Goal: Task Accomplishment & Management: Manage account settings

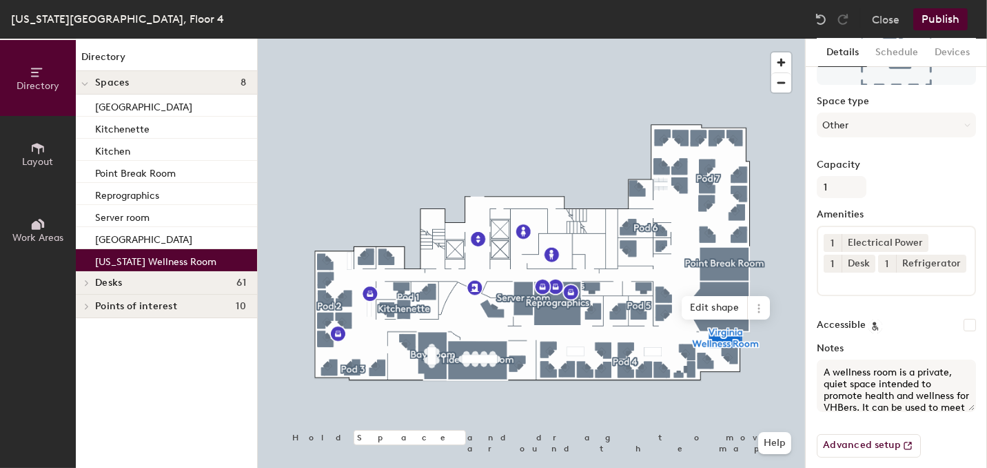
scroll to position [137, 0]
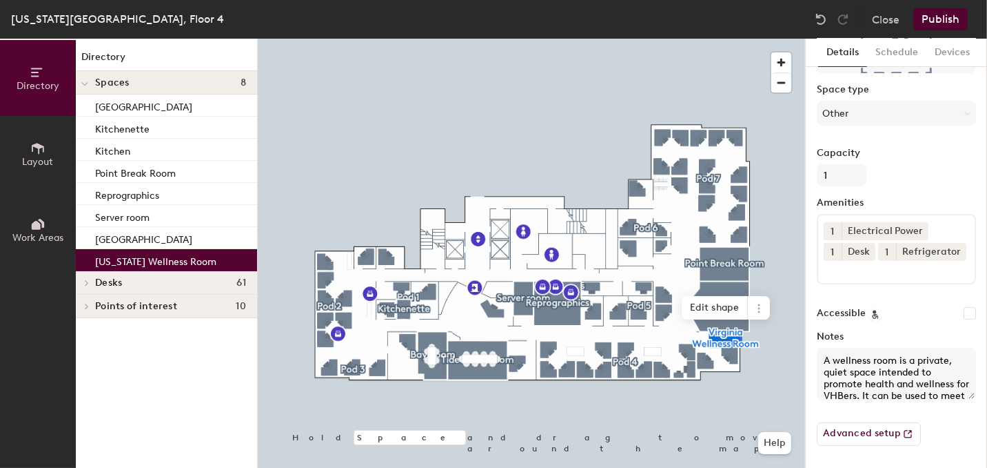
click at [885, 50] on button "Schedule" at bounding box center [896, 53] width 59 height 28
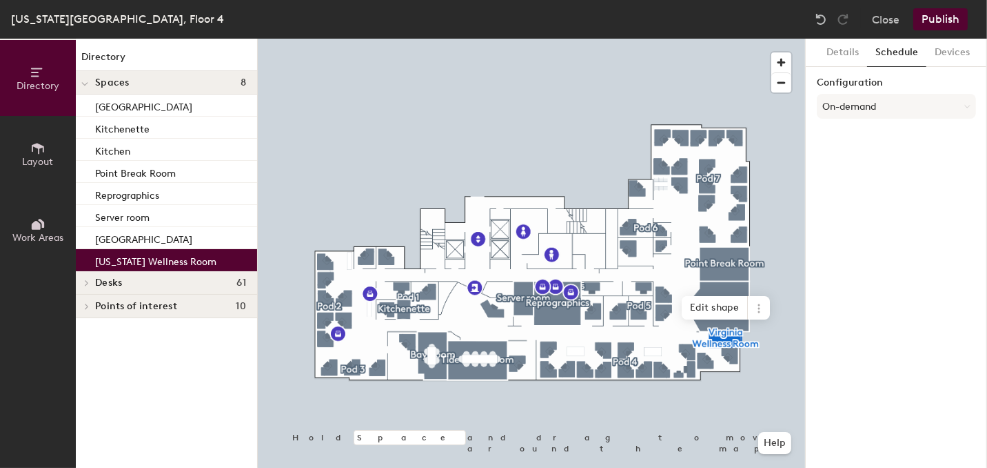
scroll to position [0, 0]
click at [869, 108] on button "On-demand" at bounding box center [896, 106] width 159 height 25
click at [872, 157] on div "Scheduled" at bounding box center [897, 161] width 158 height 21
click at [876, 135] on button "Select account" at bounding box center [896, 136] width 159 height 25
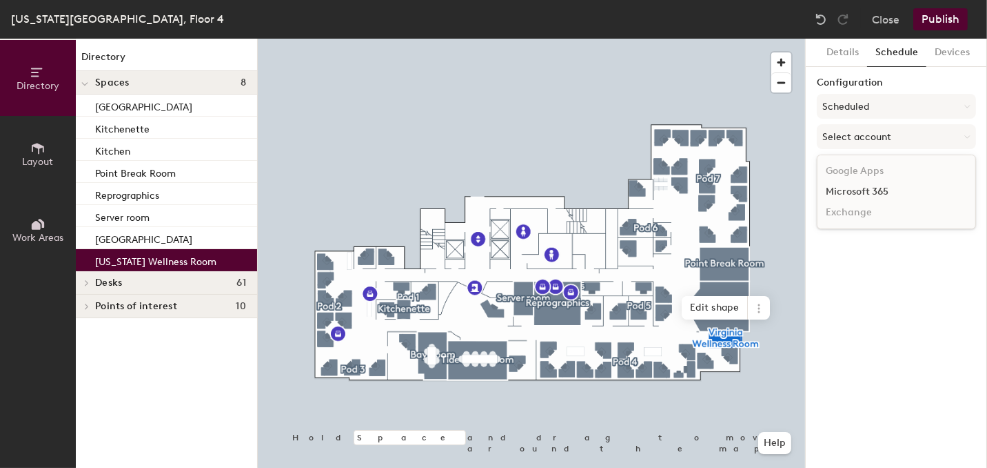
click at [844, 190] on div "Microsoft 365" at bounding box center [897, 191] width 158 height 21
click at [841, 192] on input at bounding box center [896, 190] width 159 height 25
paste input "[EMAIL_ADDRESS][DOMAIN_NAME]"
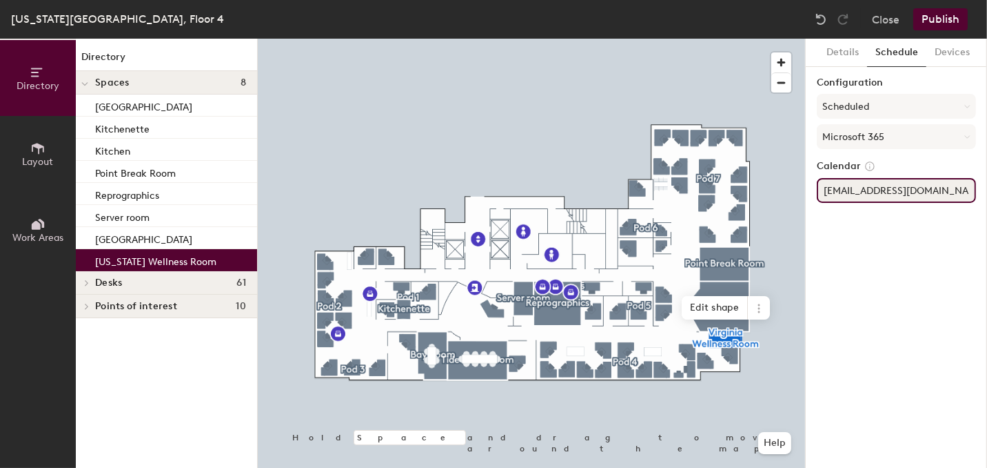
type input "[EMAIL_ADDRESS][DOMAIN_NAME]"
click at [891, 231] on div "Details Schedule Devices Configuration Scheduled Microsoft 365 Calendar [EMAIL_…" at bounding box center [896, 253] width 181 height 429
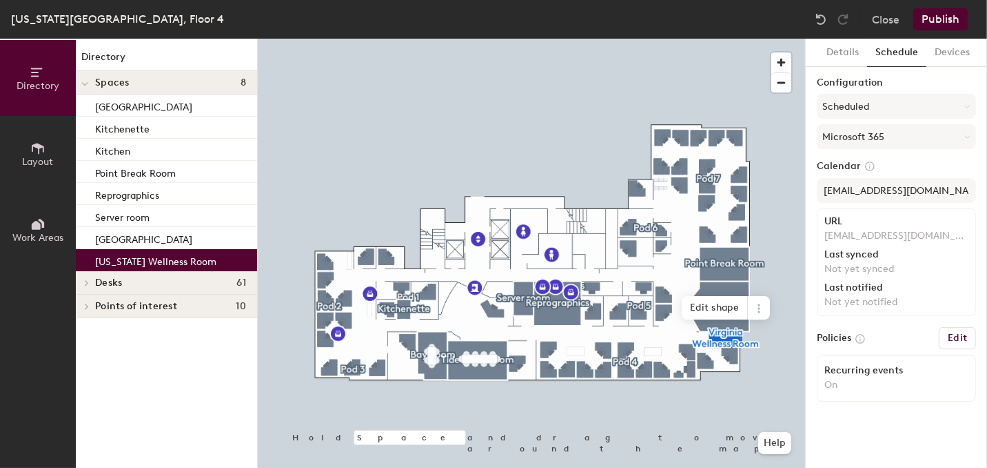
click at [974, 329] on button "Edit" at bounding box center [957, 338] width 37 height 22
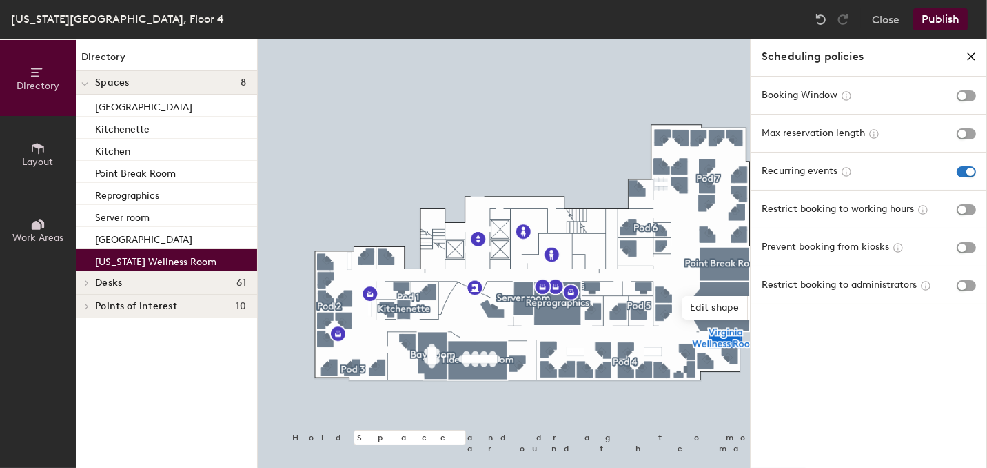
click at [934, 85] on div "Booking Window" at bounding box center [869, 95] width 237 height 37
click at [963, 98] on span "button" at bounding box center [966, 95] width 19 height 11
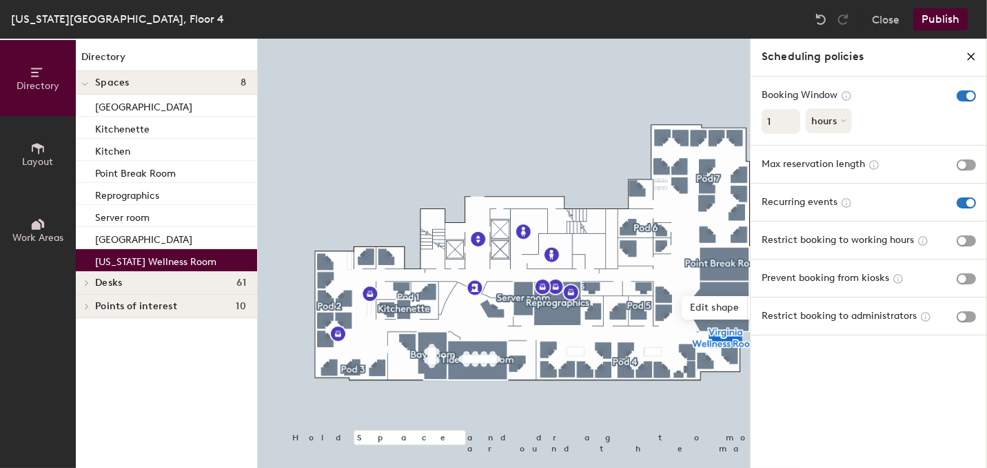
click at [847, 123] on icon at bounding box center [844, 121] width 6 height 6
click at [842, 158] on div "months" at bounding box center [834, 152] width 54 height 21
click at [948, 170] on div "Max reservation length" at bounding box center [869, 164] width 214 height 15
click at [965, 165] on span "button" at bounding box center [966, 164] width 19 height 11
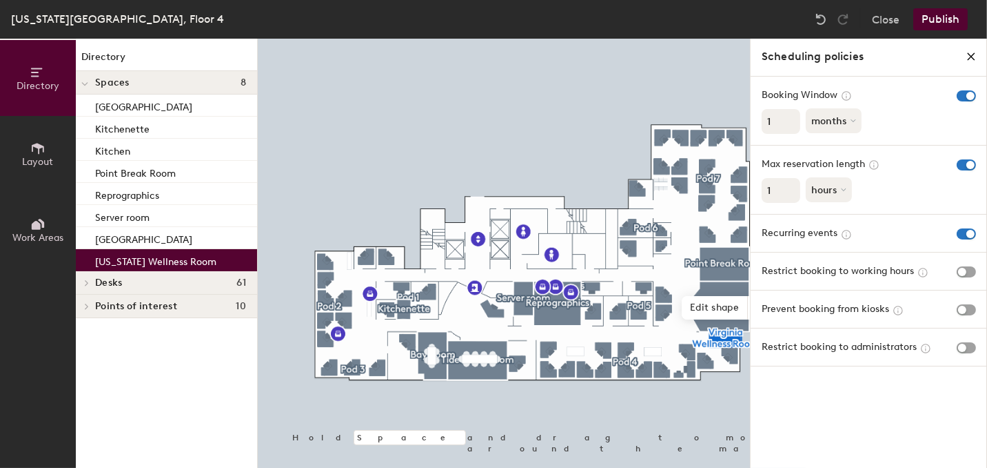
click at [929, 237] on div "Recurring events" at bounding box center [869, 232] width 214 height 15
click at [971, 52] on icon "close policies" at bounding box center [971, 56] width 11 height 11
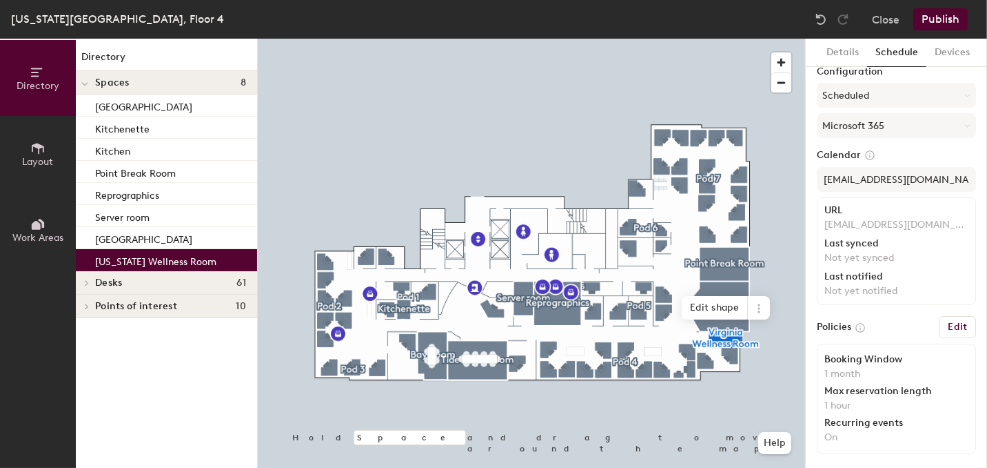
scroll to position [13, 0]
click at [949, 50] on button "Devices" at bounding box center [953, 53] width 52 height 28
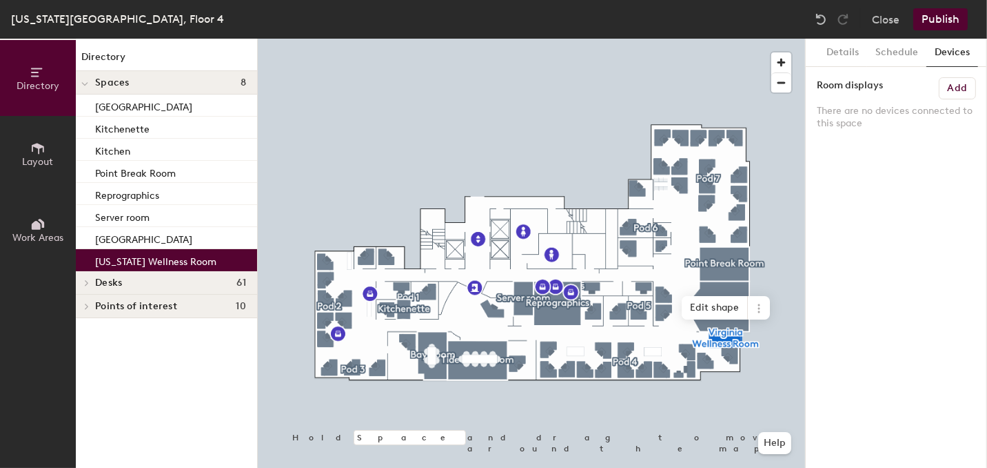
scroll to position [0, 0]
click at [908, 51] on button "Schedule" at bounding box center [896, 53] width 59 height 28
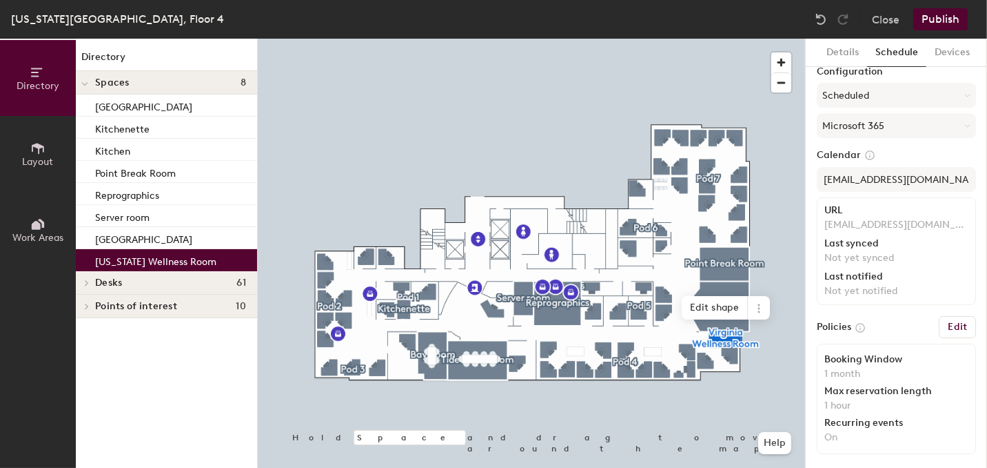
scroll to position [13, 0]
click at [838, 51] on button "Details" at bounding box center [842, 53] width 49 height 28
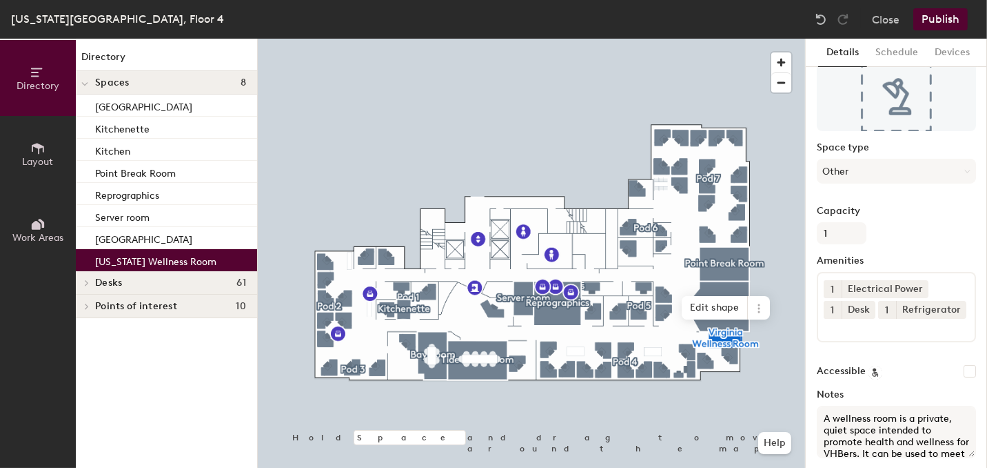
scroll to position [0, 0]
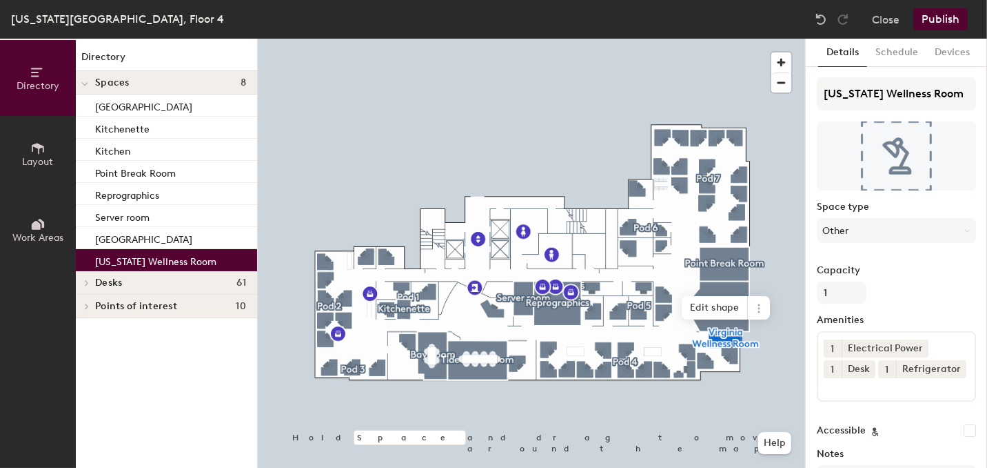
click at [925, 14] on button "Publish" at bounding box center [941, 19] width 54 height 22
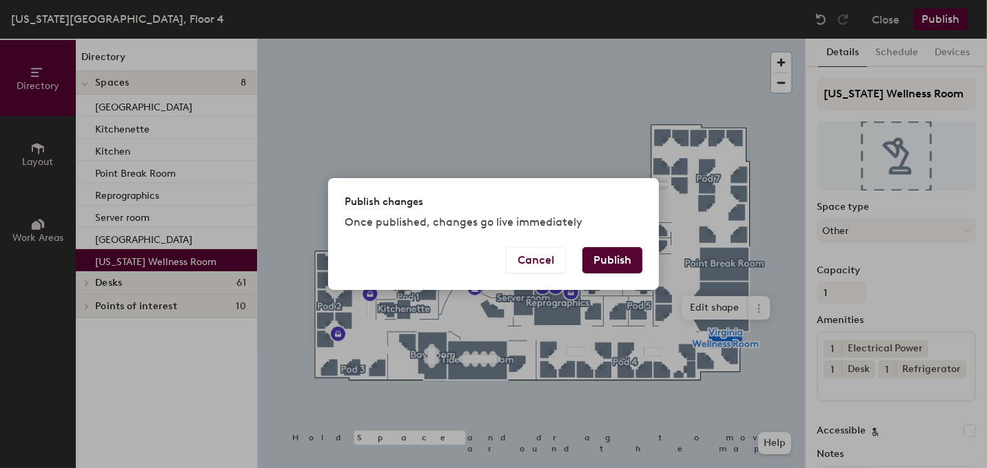
click at [610, 258] on button "Publish" at bounding box center [613, 260] width 60 height 26
